Goal: Transaction & Acquisition: Purchase product/service

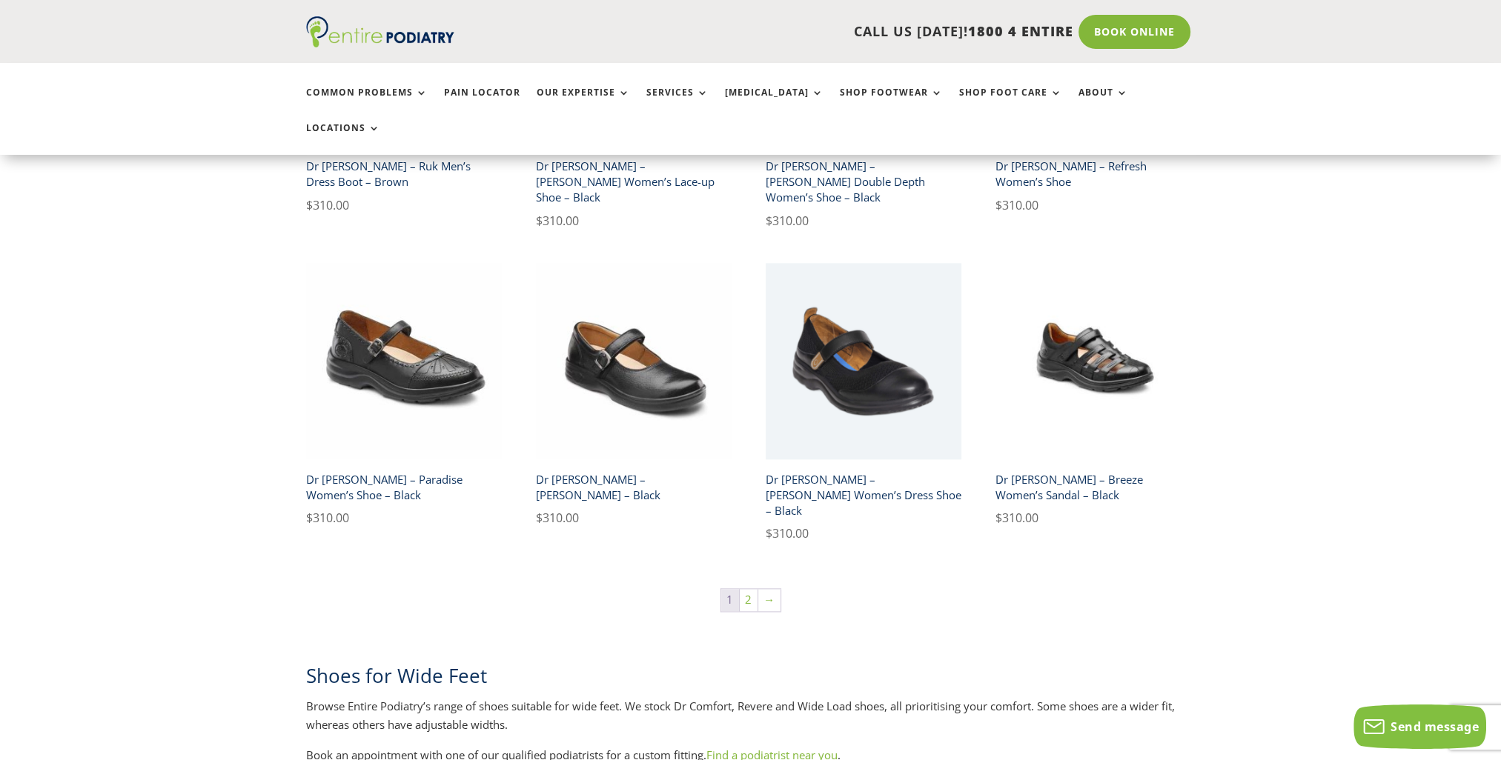
scroll to position [2327, 0]
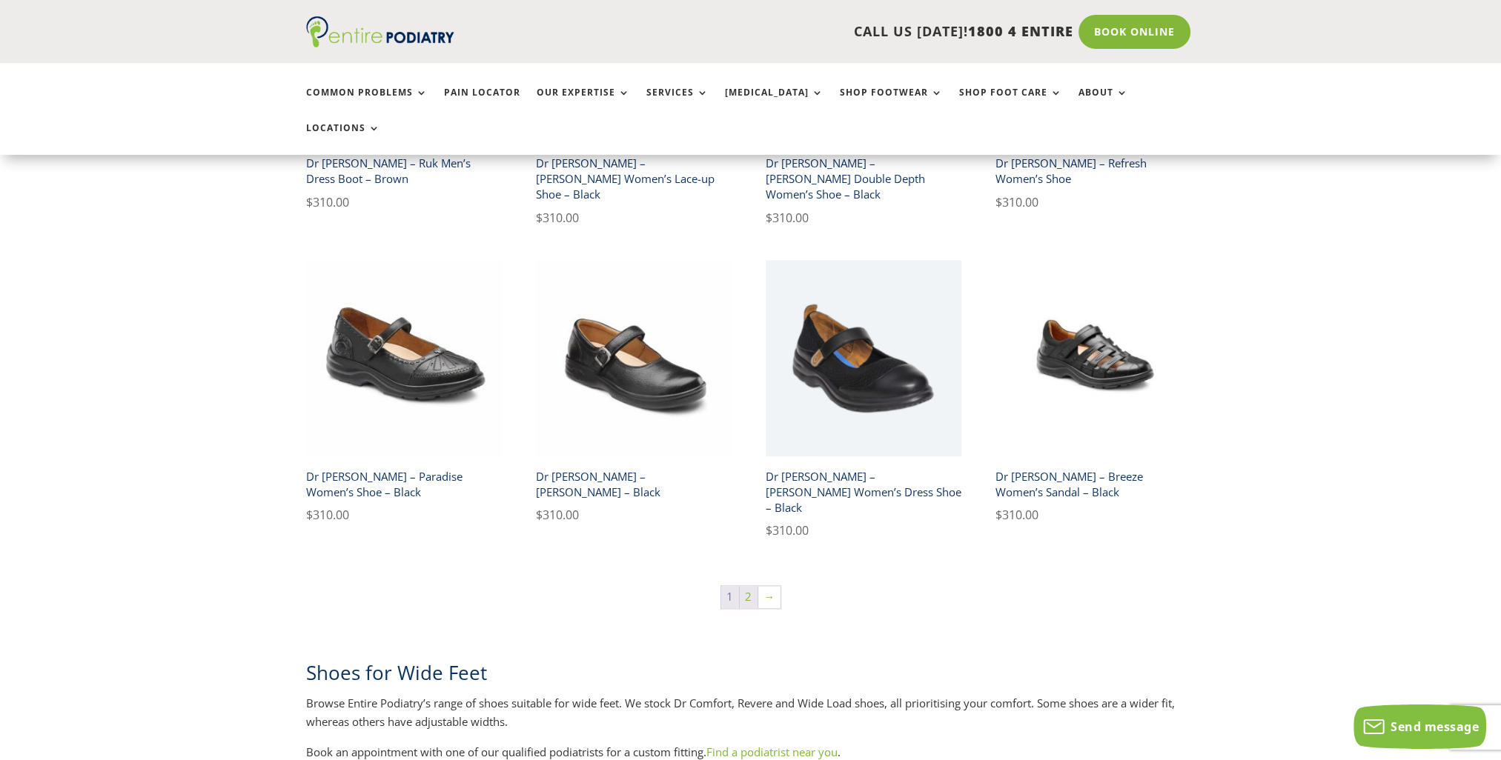
click at [751, 586] on link "2" at bounding box center [749, 597] width 18 height 22
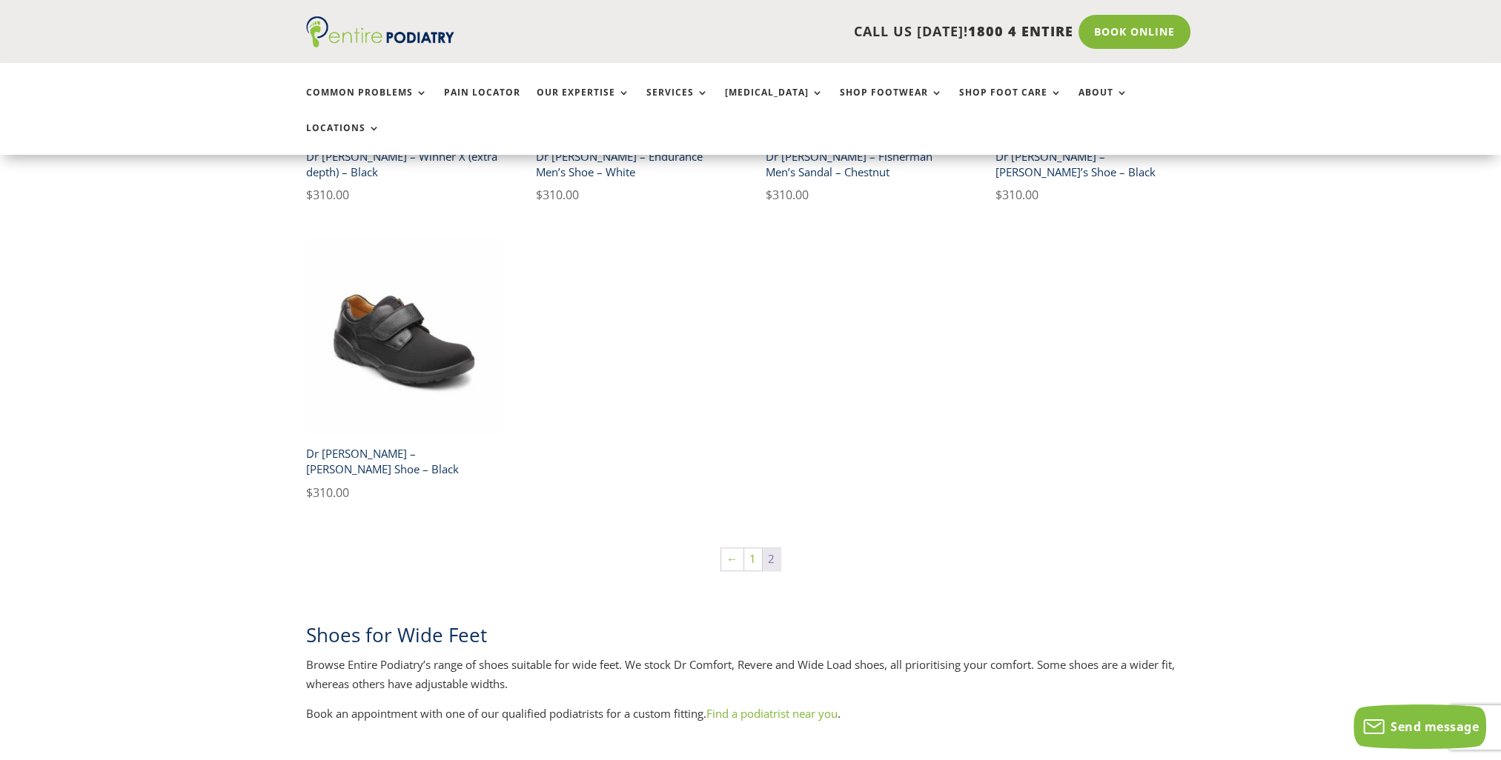
scroll to position [1546, 0]
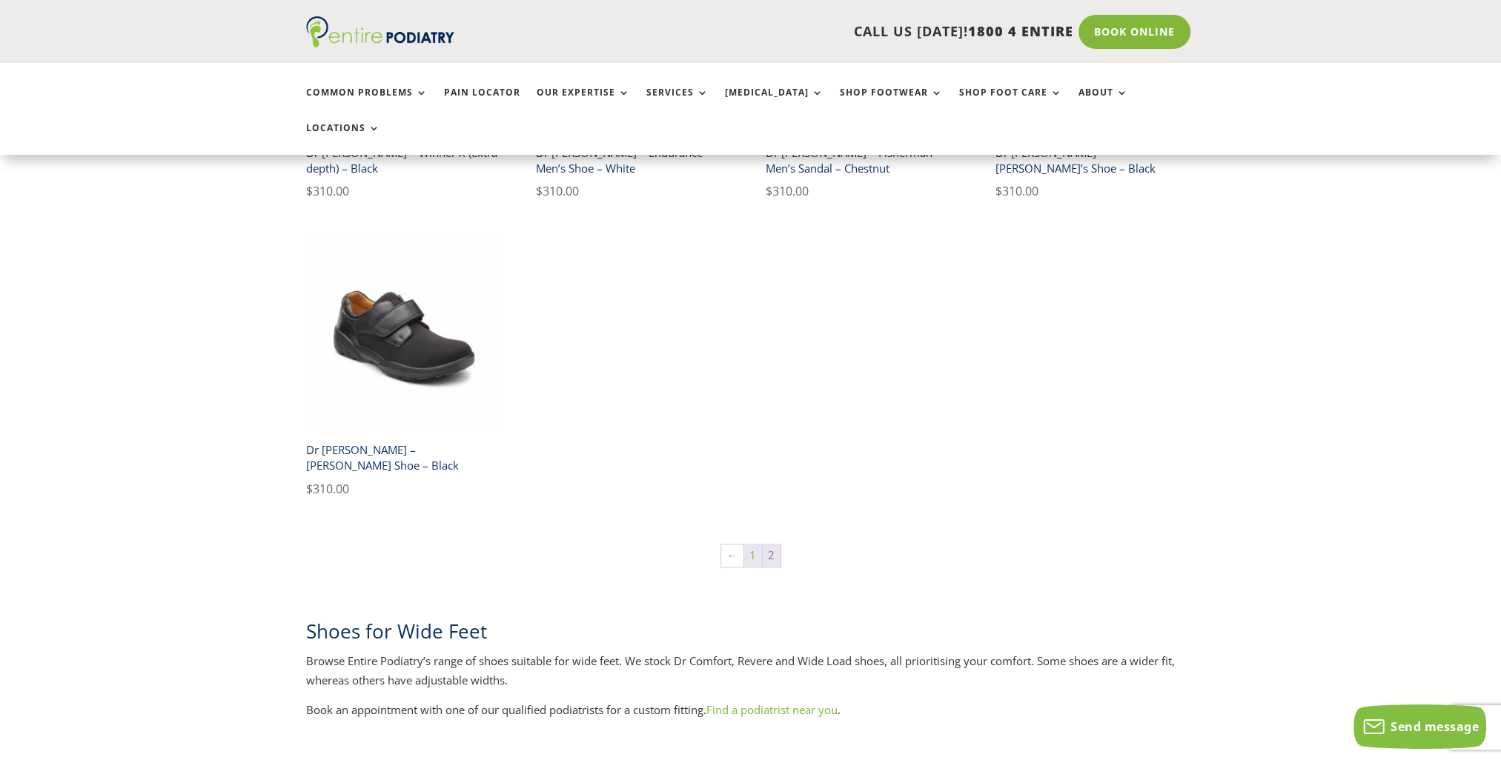
click at [757, 545] on link "1" at bounding box center [753, 556] width 18 height 22
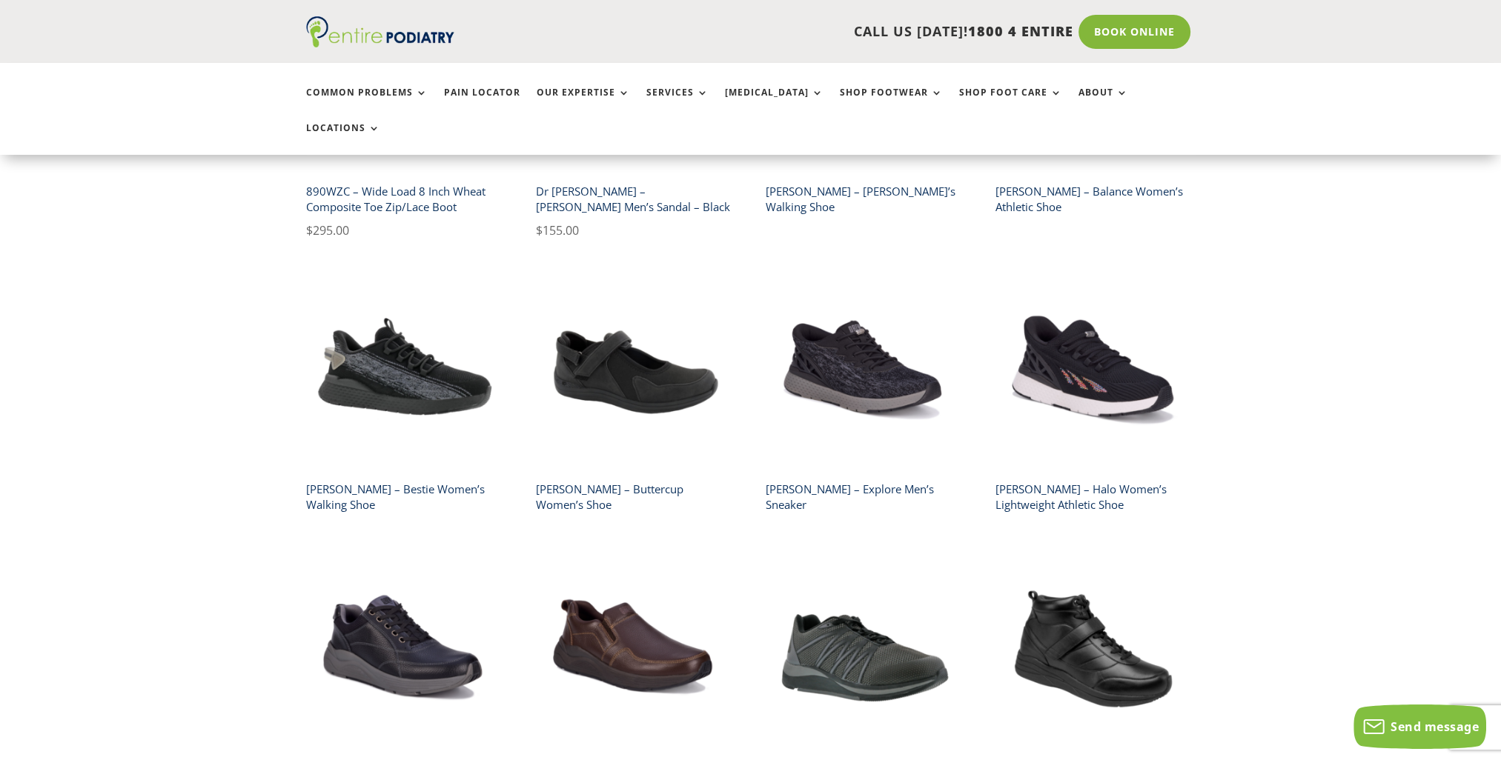
scroll to position [1189, 0]
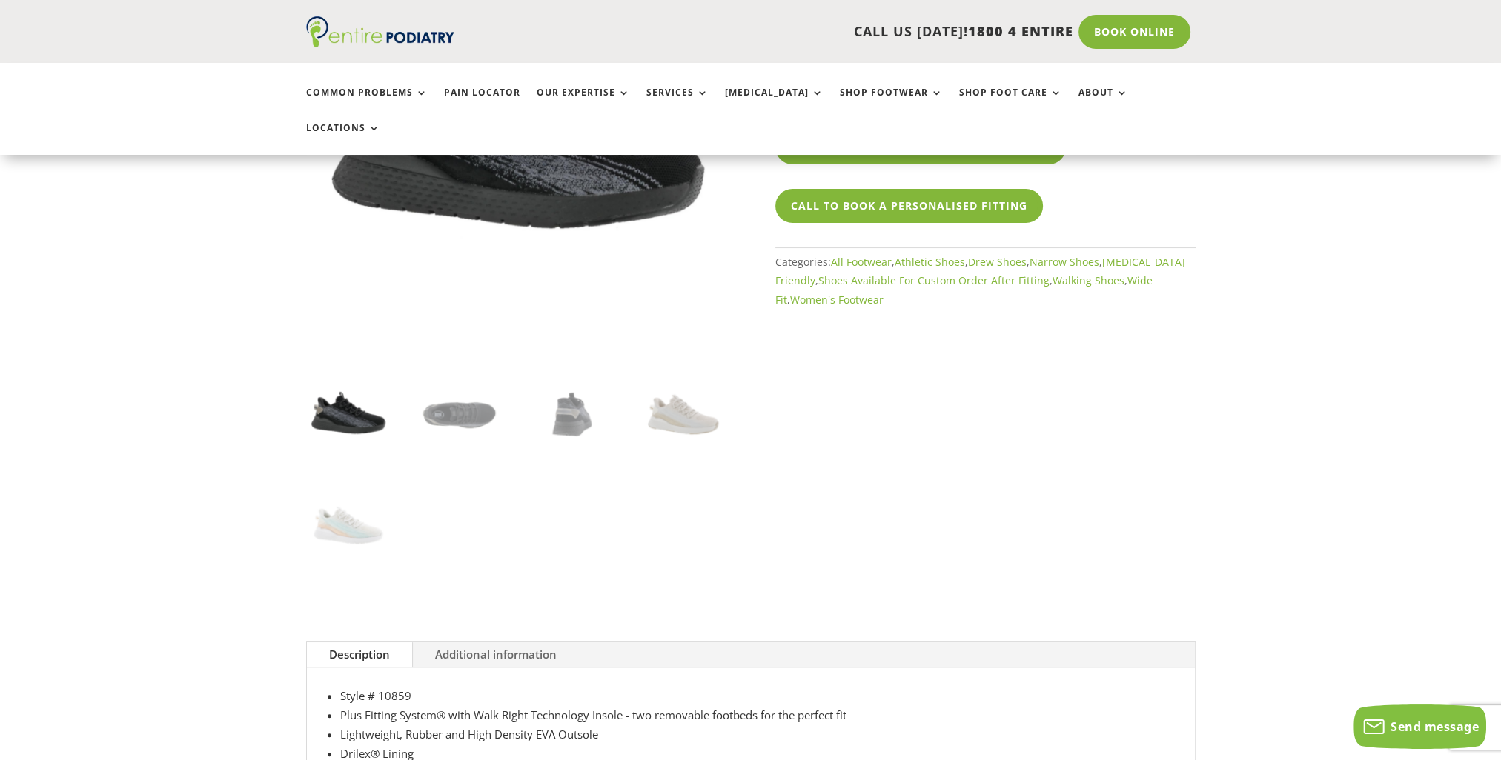
scroll to position [498, 0]
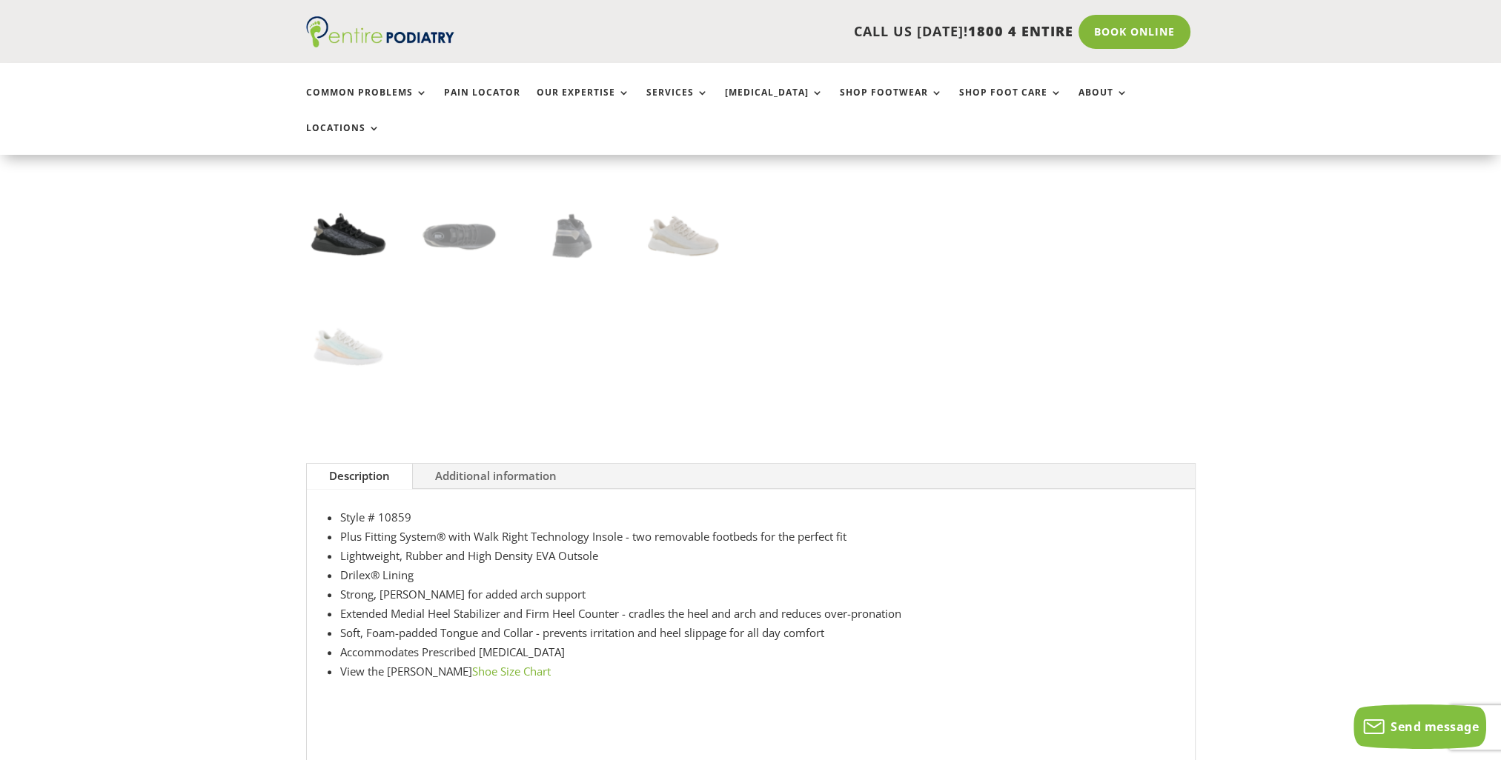
click at [468, 464] on link "Additional information" at bounding box center [496, 476] width 166 height 25
